Goal: Task Accomplishment & Management: Manage account settings

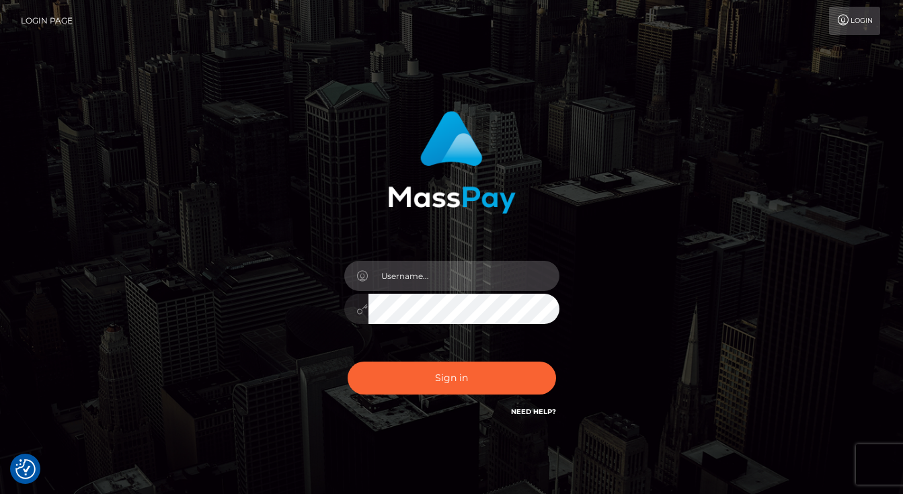
type input "[EMAIL_ADDRESS][DOMAIN_NAME]"
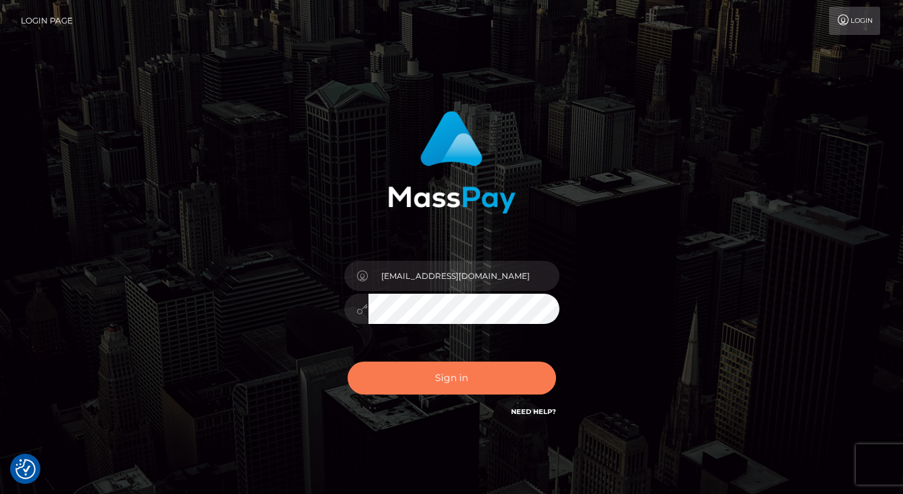
click at [473, 382] on button "Sign in" at bounding box center [452, 378] width 208 height 33
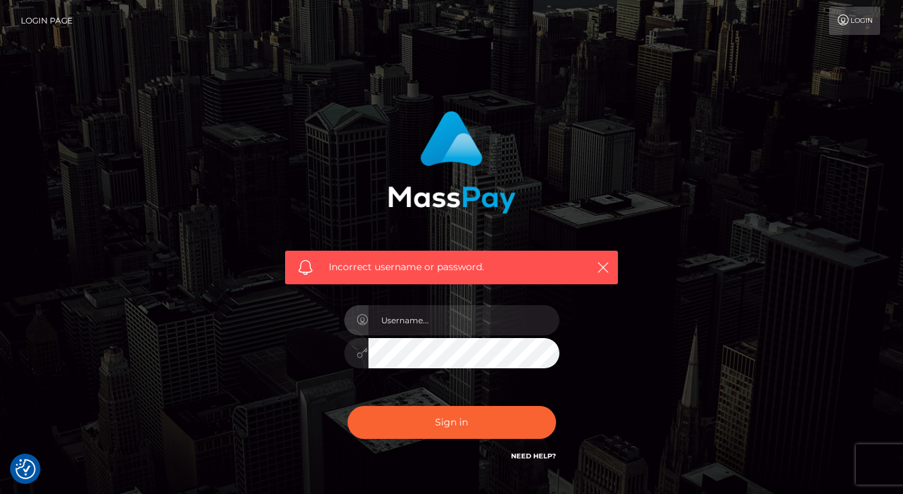
click at [681, 332] on div "Incorrect username or password." at bounding box center [452, 294] width 766 height 387
click at [622, 354] on div "Incorrect username or password." at bounding box center [451, 287] width 353 height 373
click at [419, 326] on input "text" at bounding box center [463, 320] width 191 height 30
click at [409, 319] on input "lilyannhadad@gmail.com" at bounding box center [463, 320] width 191 height 30
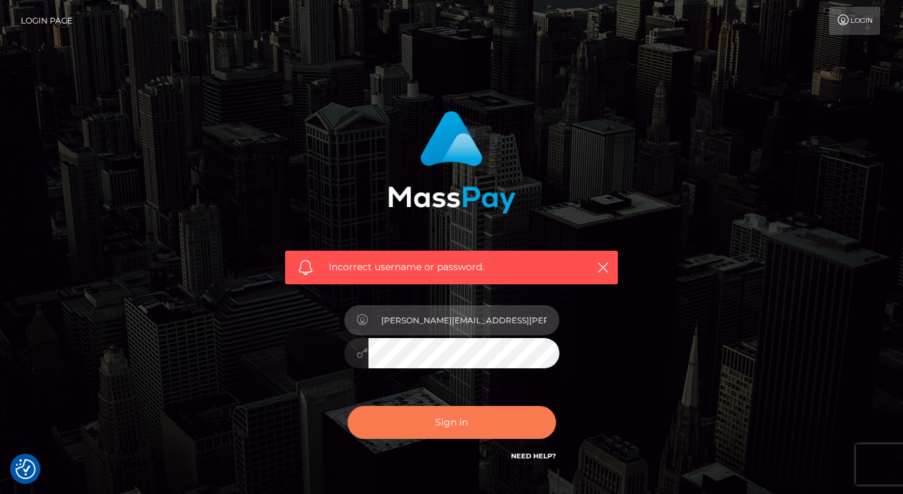
type input "[PERSON_NAME][EMAIL_ADDRESS][PERSON_NAME][DOMAIN_NAME]"
click at [456, 427] on button "Sign in" at bounding box center [452, 422] width 208 height 33
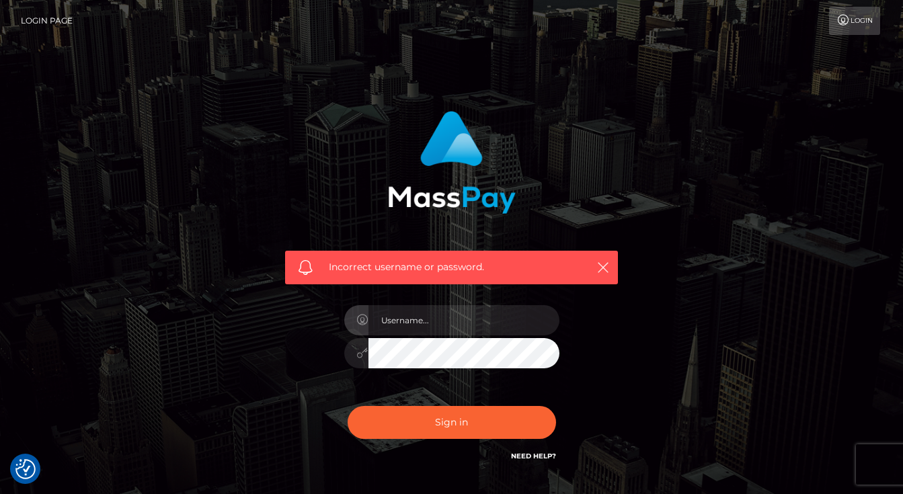
click at [713, 237] on div "Incorrect username or password." at bounding box center [452, 294] width 766 height 387
click at [856, 16] on link "Login" at bounding box center [854, 21] width 51 height 28
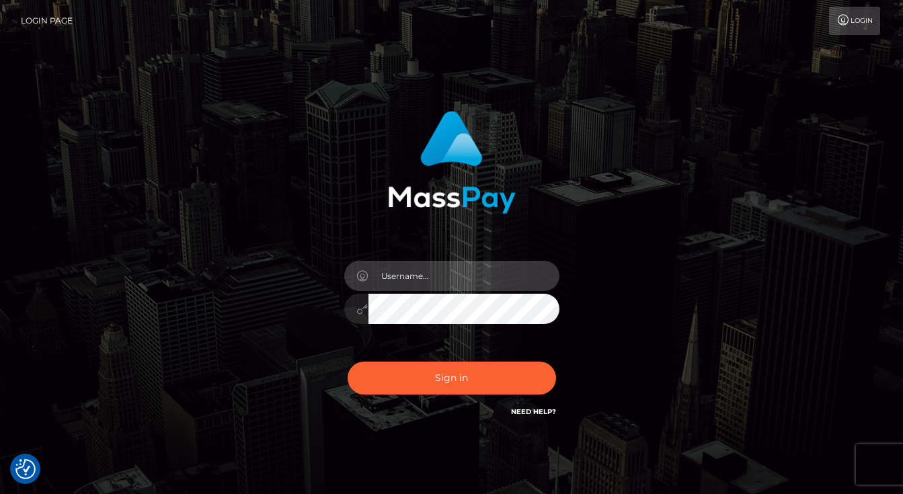
type input "[PERSON_NAME][EMAIL_ADDRESS][PERSON_NAME][DOMAIN_NAME]"
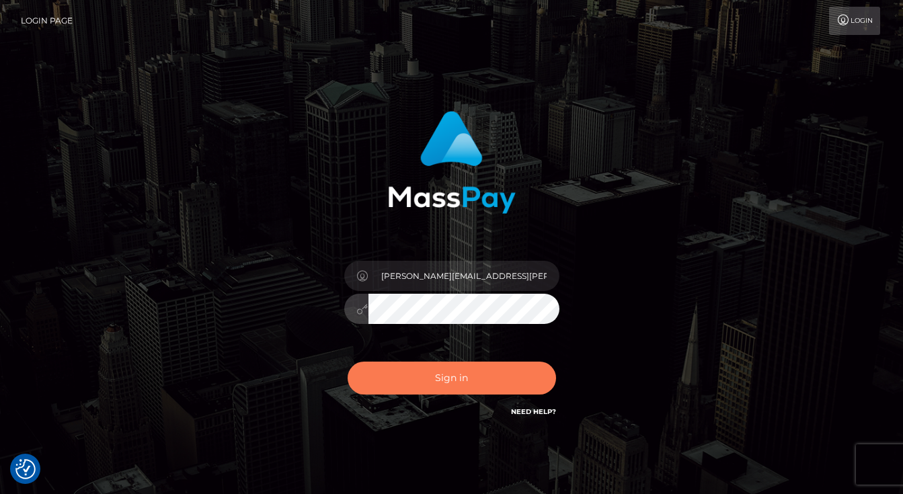
click at [456, 384] on button "Sign in" at bounding box center [452, 378] width 208 height 33
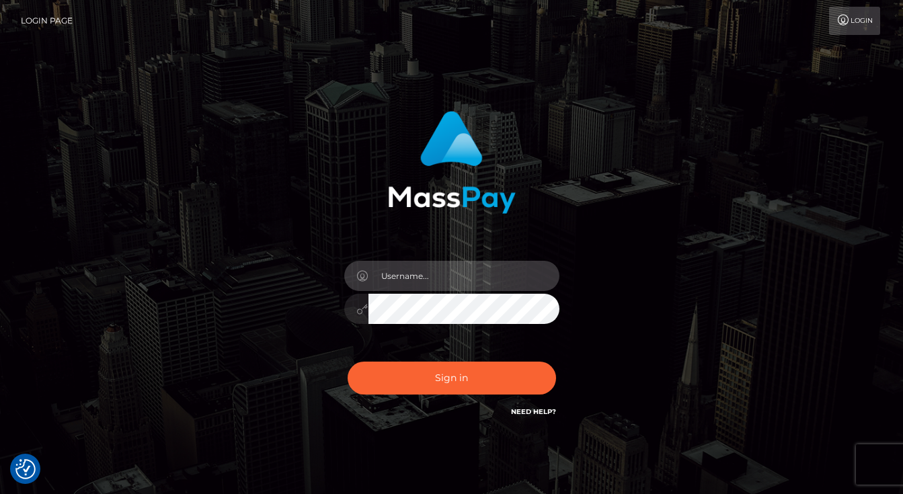
type input "[PERSON_NAME][EMAIL_ADDRESS][PERSON_NAME][DOMAIN_NAME]"
